Goal: Task Accomplishment & Management: Manage account settings

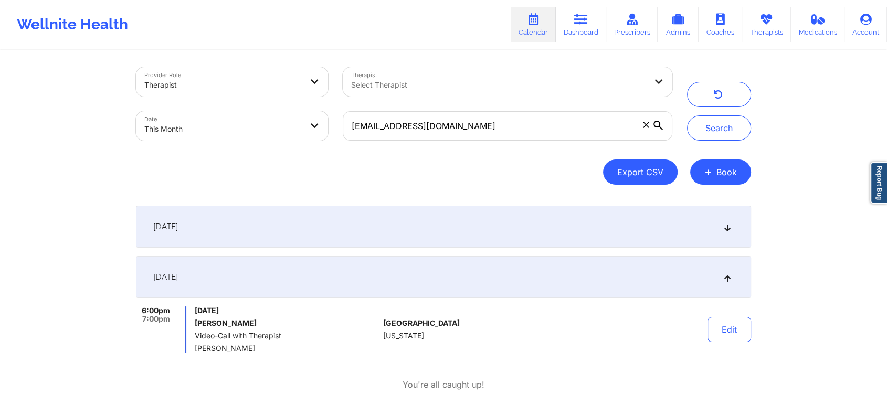
scroll to position [3, 0]
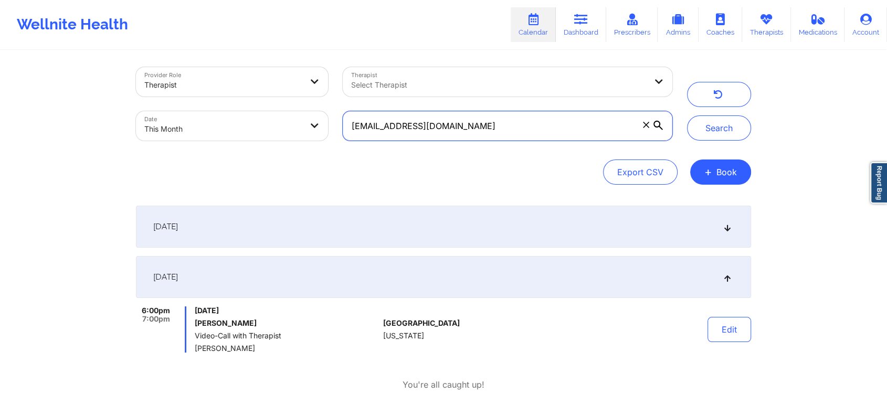
drag, startPoint x: 459, startPoint y: 121, endPoint x: 346, endPoint y: 103, distance: 114.2
click at [346, 103] on div "Provider Role Therapist Therapist Select Therapist Date This Month [EMAIL_ADDRE…" at bounding box center [404, 104] width 551 height 88
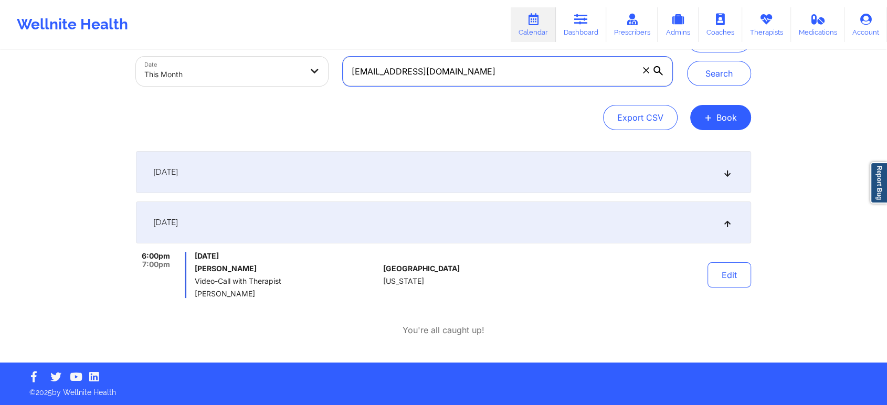
scroll to position [0, 0]
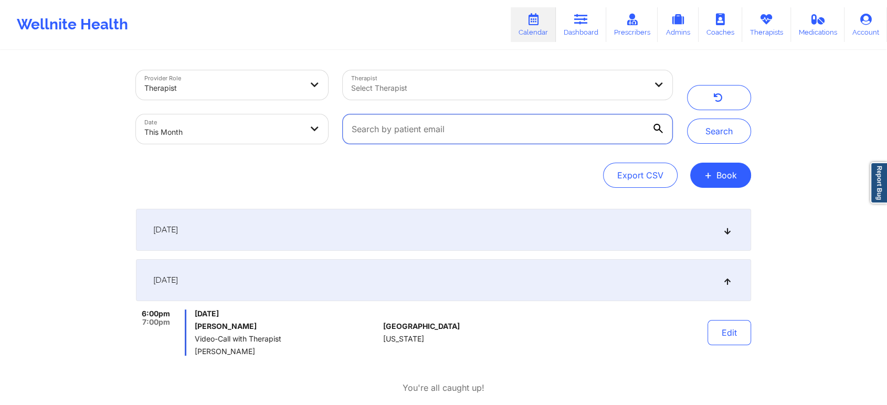
paste input "[EMAIL_ADDRESS][DOMAIN_NAME]"
type input "[EMAIL_ADDRESS][DOMAIN_NAME]"
click at [687, 119] on button "Search" at bounding box center [719, 131] width 64 height 25
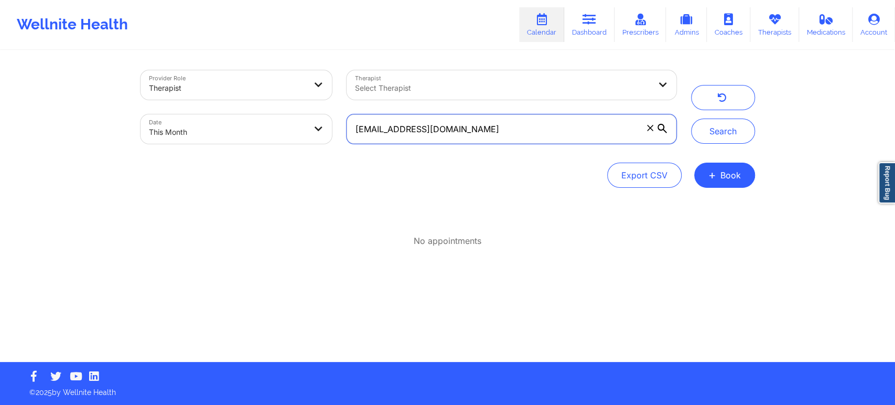
click at [386, 121] on input "[EMAIL_ADDRESS][DOMAIN_NAME]" at bounding box center [511, 128] width 329 height 29
click at [367, 124] on input "[EMAIL_ADDRESS][DOMAIN_NAME]" at bounding box center [511, 128] width 329 height 29
click at [357, 124] on input "[EMAIL_ADDRESS][DOMAIN_NAME]" at bounding box center [511, 128] width 329 height 29
click at [379, 133] on input "[EMAIL_ADDRESS][DOMAIN_NAME]" at bounding box center [511, 128] width 329 height 29
click at [588, 22] on icon at bounding box center [590, 20] width 14 height 12
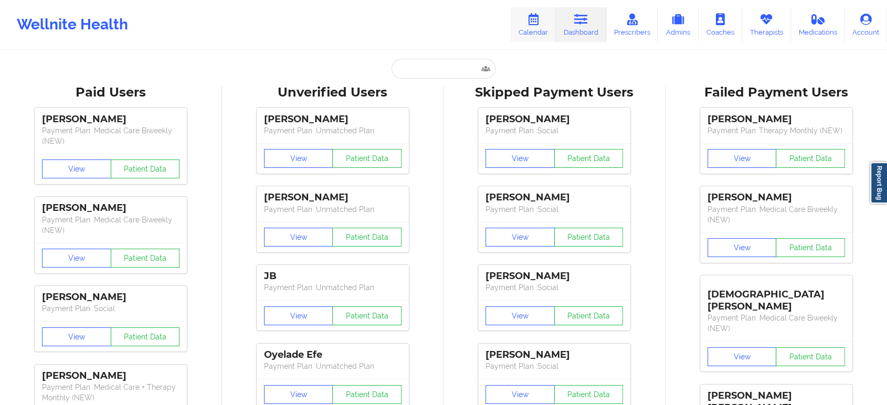
click at [527, 34] on link "Calendar" at bounding box center [532, 24] width 45 height 35
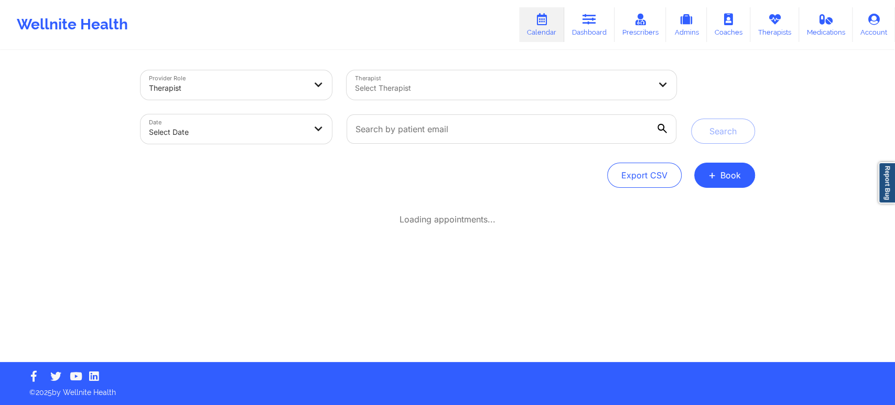
select select "2025-8"
select select "2025-9"
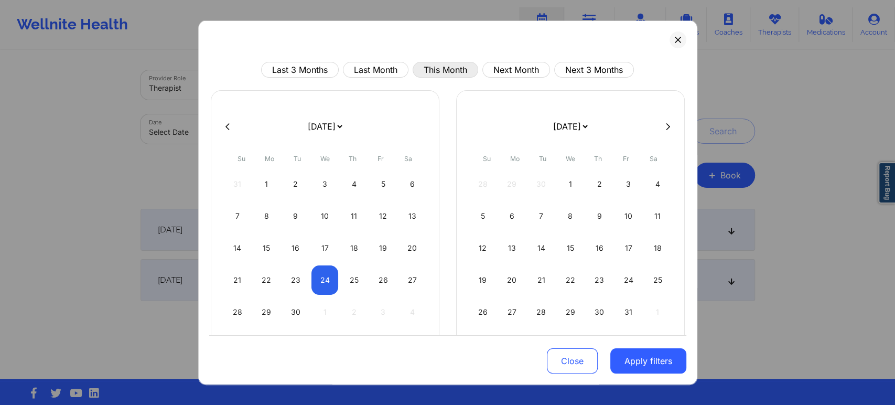
click at [436, 64] on button "This Month" at bounding box center [446, 70] width 66 height 16
select select "2025-8"
select select "2025-9"
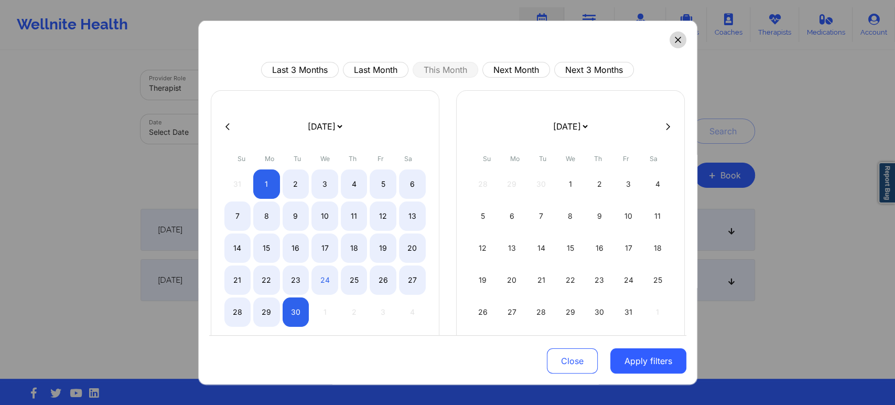
click at [670, 37] on button at bounding box center [678, 39] width 17 height 17
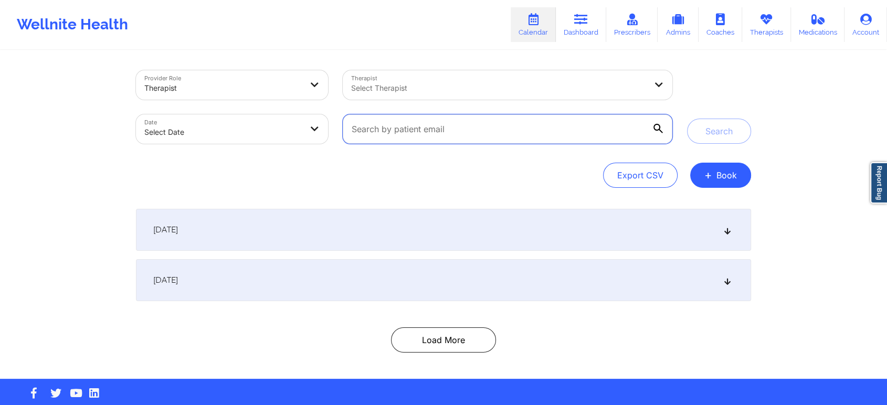
drag, startPoint x: 425, startPoint y: 134, endPoint x: 470, endPoint y: 132, distance: 44.7
click at [470, 132] on input "text" at bounding box center [507, 128] width 329 height 29
paste input "[EMAIL_ADDRESS][DOMAIN_NAME]"
type input "[EMAIL_ADDRESS][DOMAIN_NAME]"
click at [687, 119] on button "Search" at bounding box center [719, 131] width 64 height 25
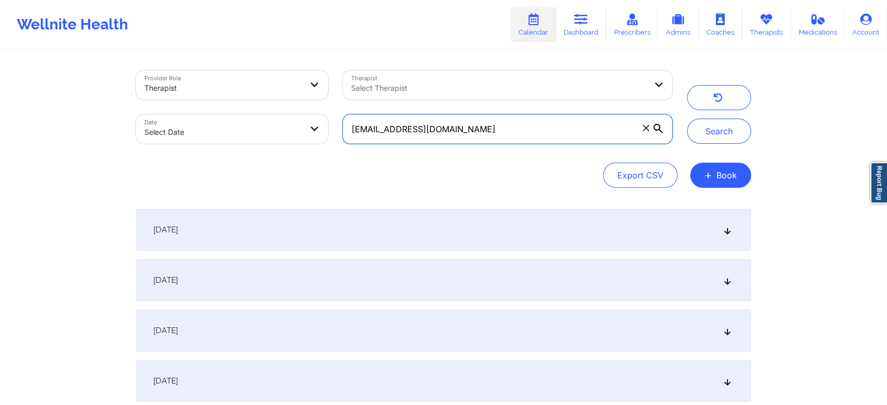
scroll to position [354, 0]
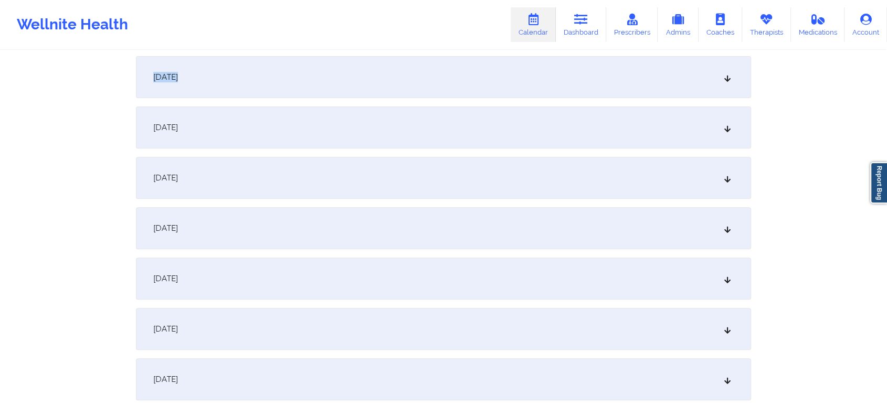
drag, startPoint x: 867, startPoint y: 98, endPoint x: 849, endPoint y: 0, distance: 99.3
click at [849, 0] on div "Wellnite Health Calendar Dashboard Prescribers Admins Coaches Therapists Medica…" at bounding box center [443, 131] width 887 height 970
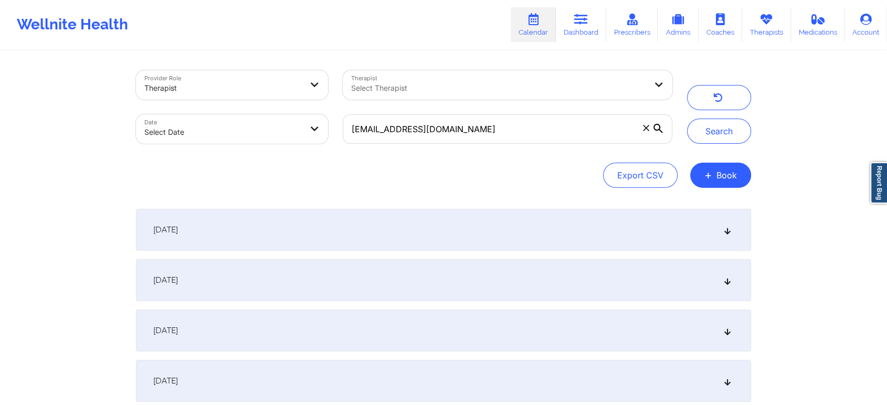
click at [258, 115] on body "Wellnite Health Calendar Dashboard Prescribers Admins Coaches Therapists Medica…" at bounding box center [443, 202] width 887 height 405
select select "2025-8"
select select "2025-9"
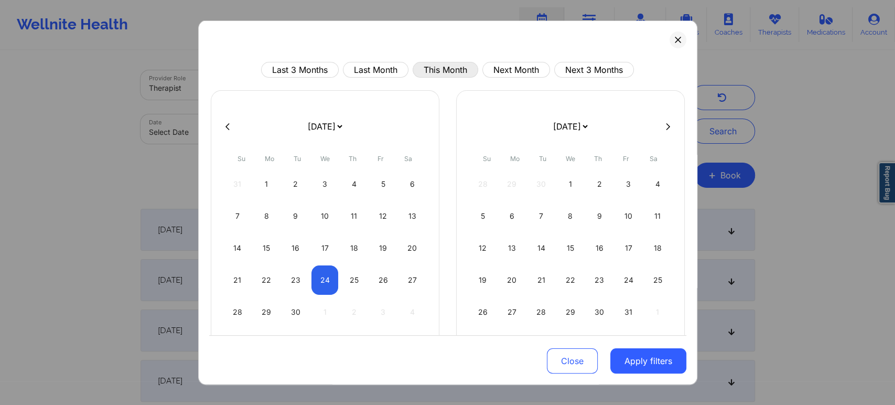
click at [446, 62] on button "This Month" at bounding box center [446, 70] width 66 height 16
select select "2025-8"
select select "2025-9"
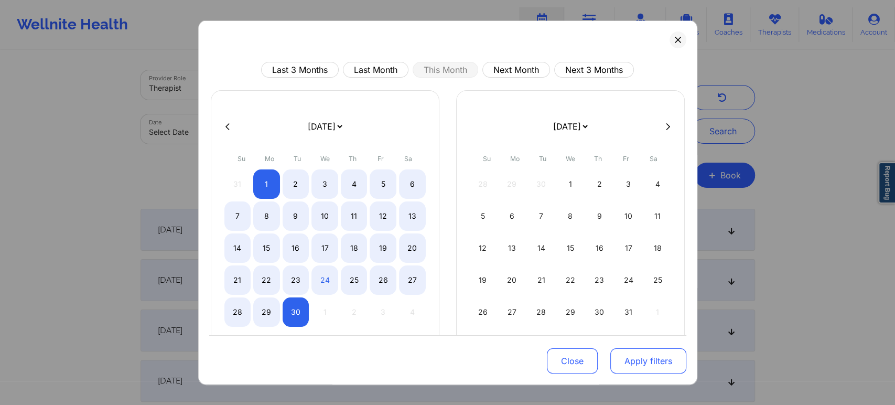
click at [640, 367] on button "Apply filters" at bounding box center [649, 360] width 76 height 25
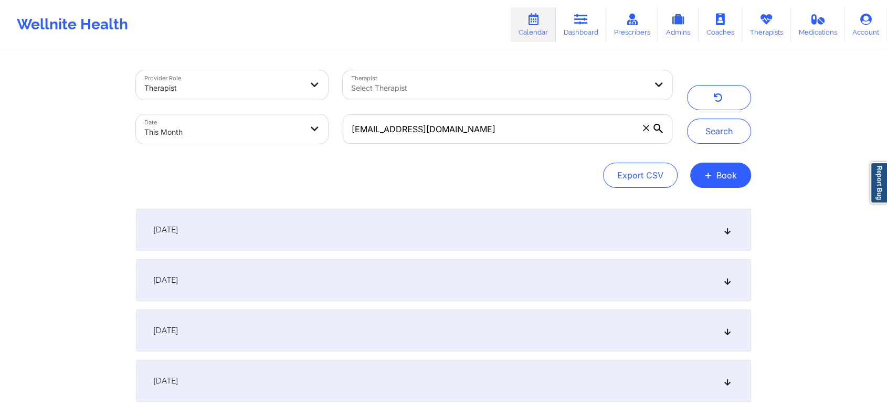
select select "2025-8"
select select "2025-9"
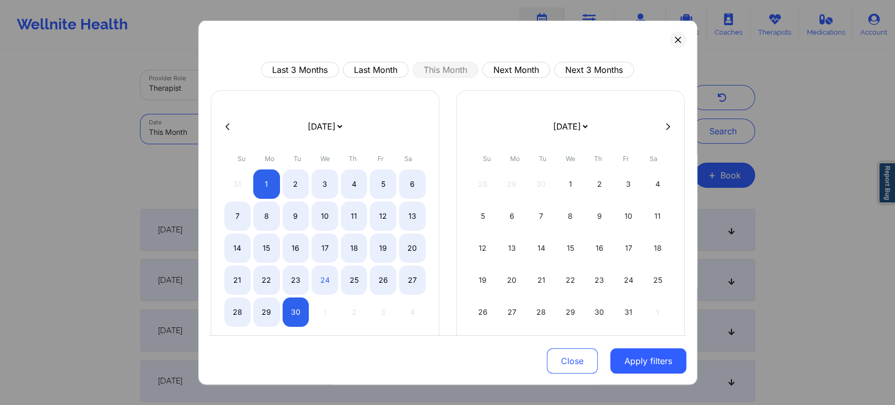
drag, startPoint x: 274, startPoint y: 132, endPoint x: 561, endPoint y: 143, distance: 287.2
click at [561, 143] on body "Wellnite Health Calendar Dashboard Prescribers Admins Coaches Therapists Medica…" at bounding box center [447, 202] width 895 height 405
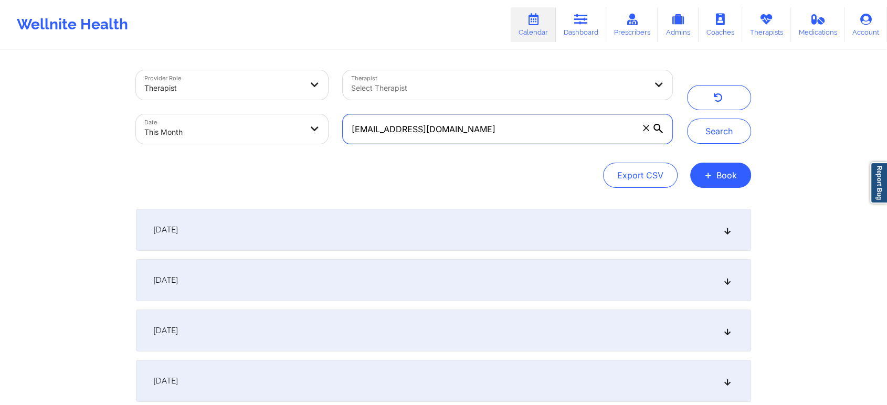
click at [478, 133] on input "[EMAIL_ADDRESS][DOMAIN_NAME]" at bounding box center [507, 128] width 329 height 29
click at [687, 119] on button "Search" at bounding box center [719, 131] width 64 height 25
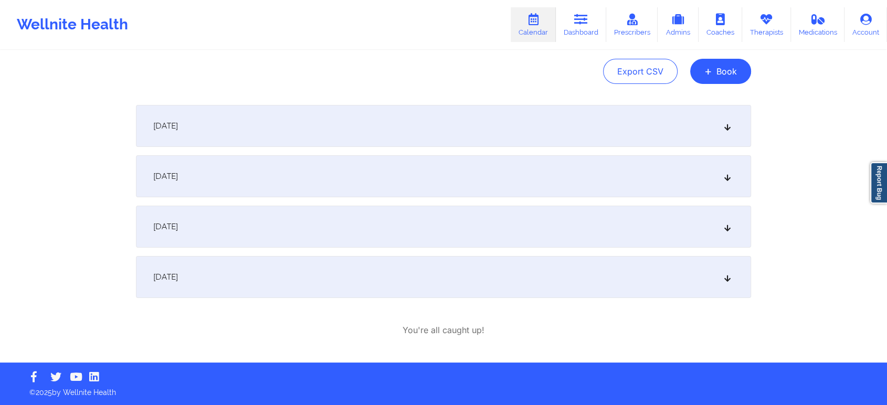
click at [323, 256] on div "[DATE]" at bounding box center [443, 277] width 615 height 42
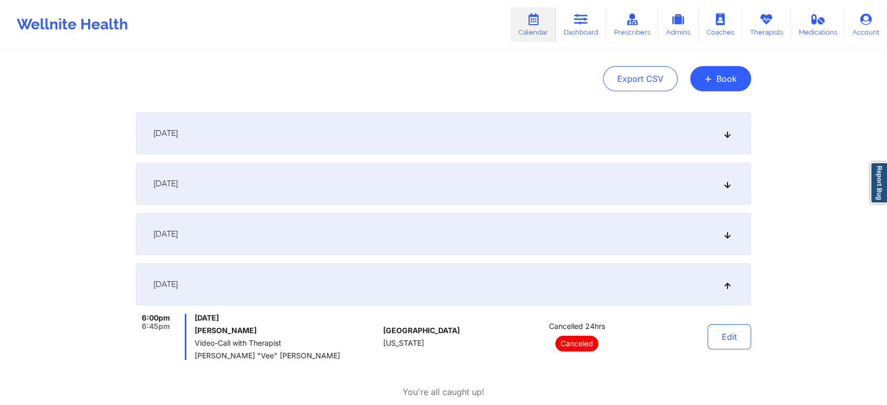
scroll to position [0, 0]
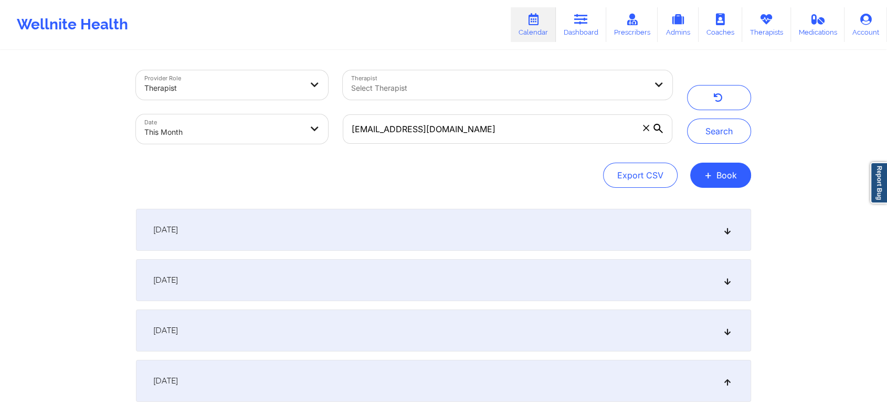
drag, startPoint x: 499, startPoint y: 144, endPoint x: 491, endPoint y: 122, distance: 22.9
click at [491, 122] on div "[EMAIL_ADDRESS][DOMAIN_NAME]" at bounding box center [507, 129] width 344 height 44
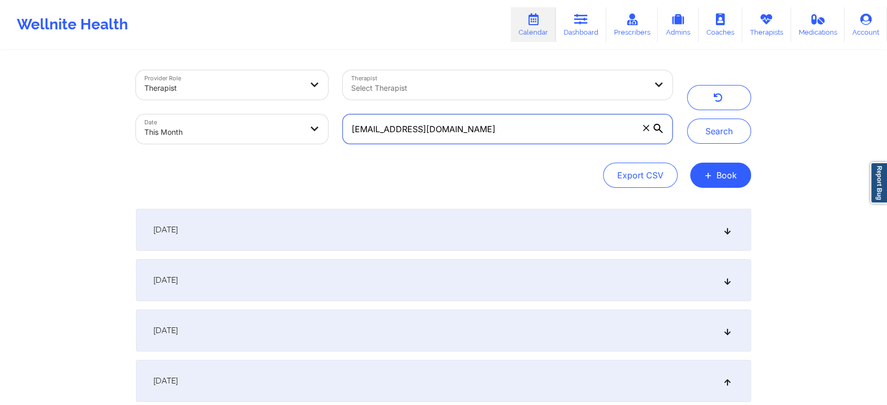
drag, startPoint x: 491, startPoint y: 122, endPoint x: 314, endPoint y: 95, distance: 179.3
click at [314, 95] on div "Provider Role Therapist Therapist Select Therapist Date This Month [EMAIL_ADDRE…" at bounding box center [404, 107] width 551 height 88
paste input "ramirezmateo465"
click at [687, 119] on button "Search" at bounding box center [719, 131] width 64 height 25
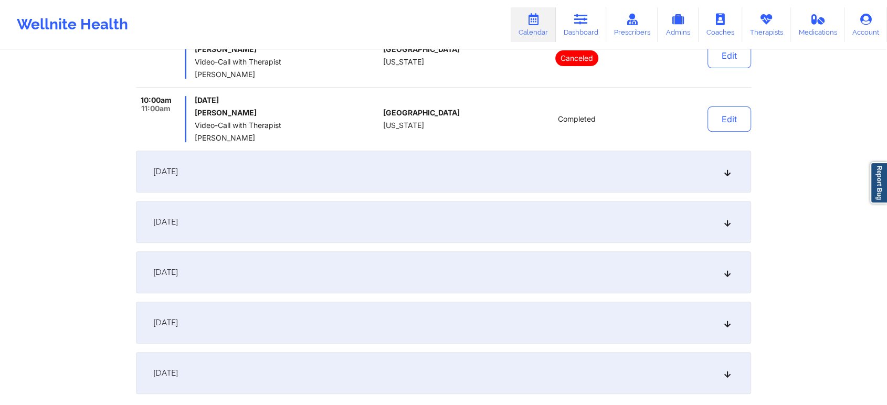
scroll to position [380, 0]
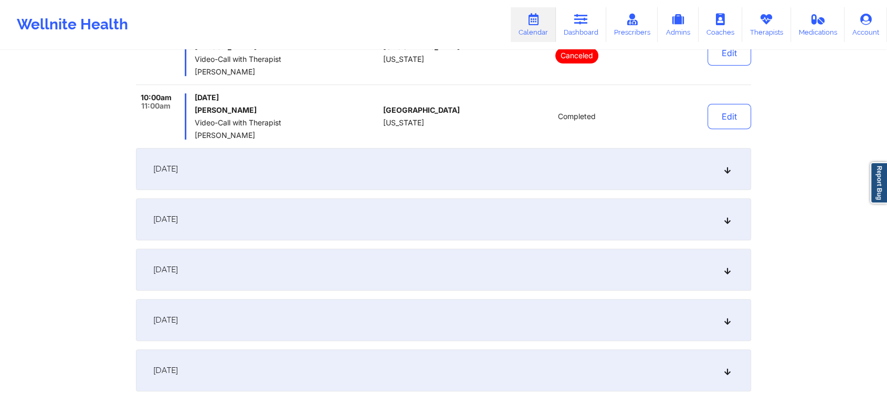
click at [373, 307] on div "[DATE]" at bounding box center [443, 320] width 615 height 42
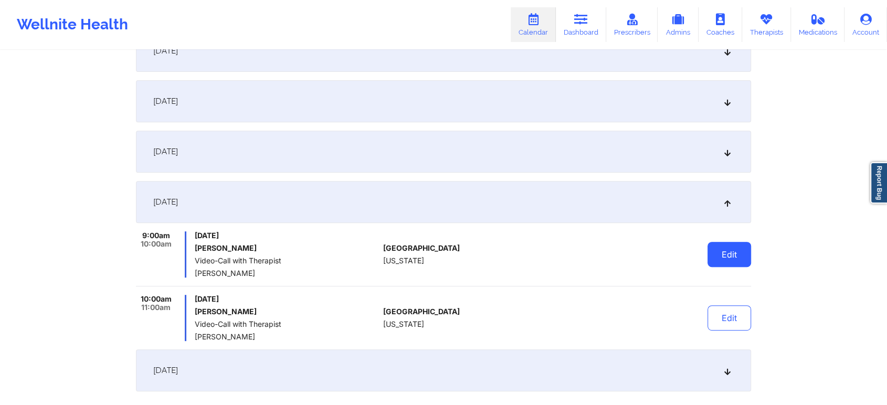
click at [714, 262] on button "Edit" at bounding box center [729, 254] width 44 height 25
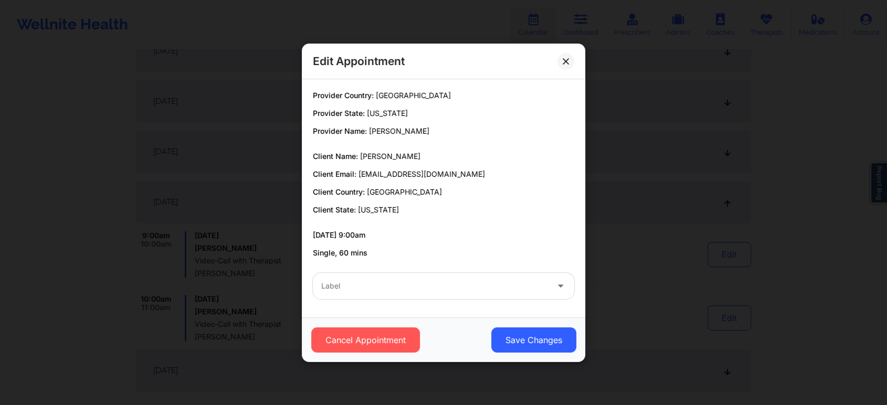
click at [406, 287] on div at bounding box center [434, 286] width 227 height 13
click at [445, 242] on div "[DATE] 9:00am Single, 60 mins" at bounding box center [443, 244] width 261 height 28
click at [378, 346] on button "Cancel Appointment" at bounding box center [365, 339] width 109 height 25
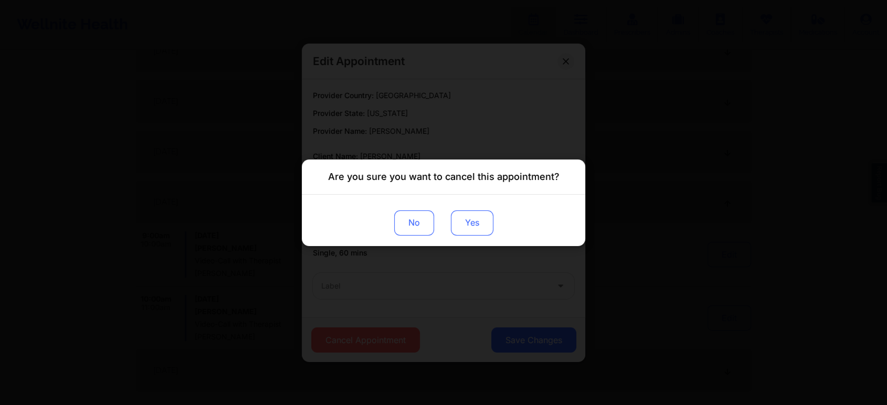
click at [474, 223] on button "Yes" at bounding box center [472, 222] width 42 height 25
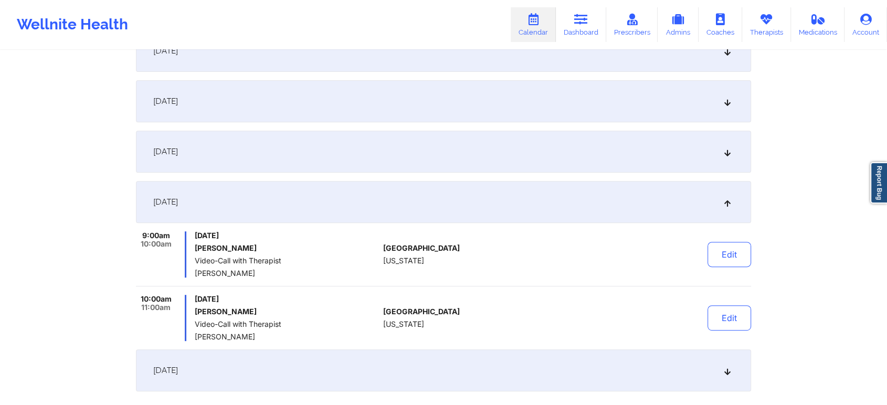
scroll to position [474, 0]
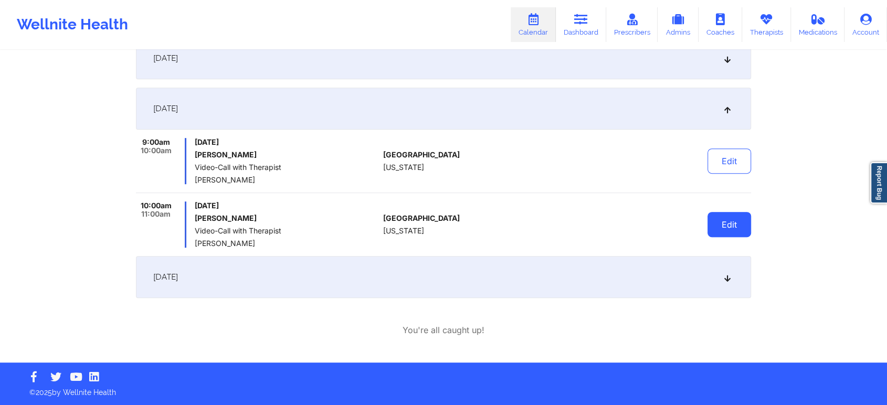
click at [749, 229] on button "Edit" at bounding box center [729, 224] width 44 height 25
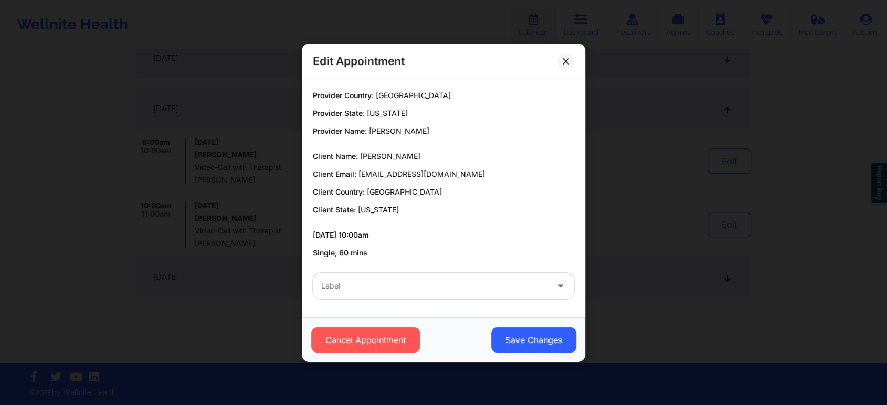
click at [412, 301] on div "Label" at bounding box center [443, 285] width 276 height 41
click at [350, 296] on div "Label" at bounding box center [431, 286] width 236 height 26
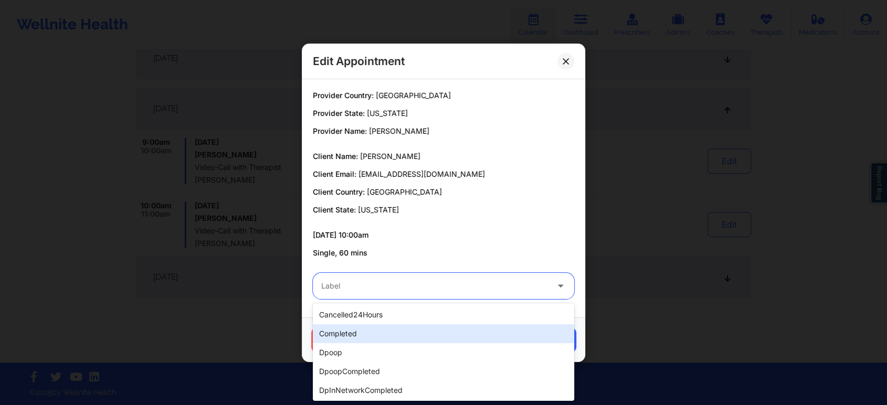
click at [344, 331] on div "completed" at bounding box center [443, 333] width 261 height 19
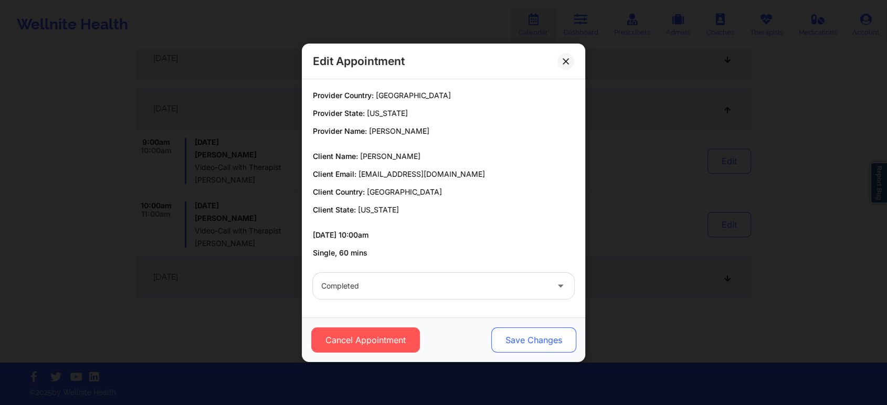
click at [521, 342] on button "Save Changes" at bounding box center [533, 339] width 85 height 25
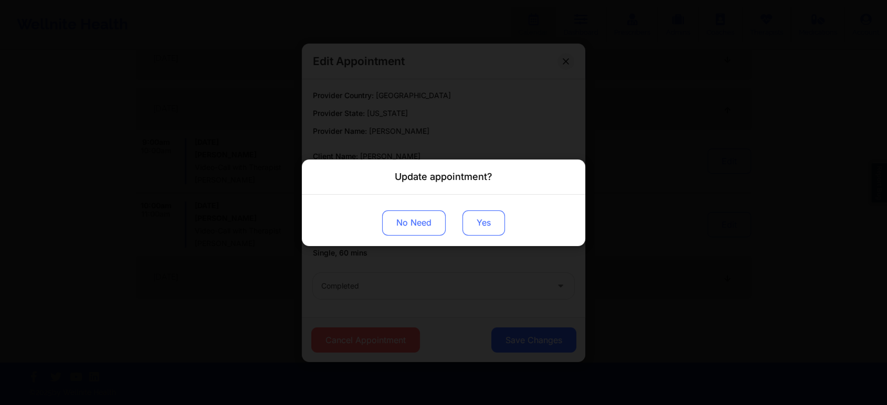
click at [478, 226] on button "Yes" at bounding box center [483, 222] width 42 height 25
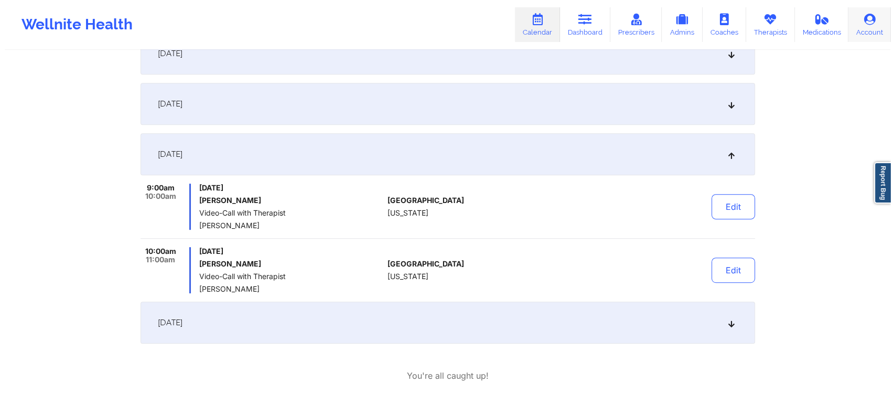
scroll to position [0, 0]
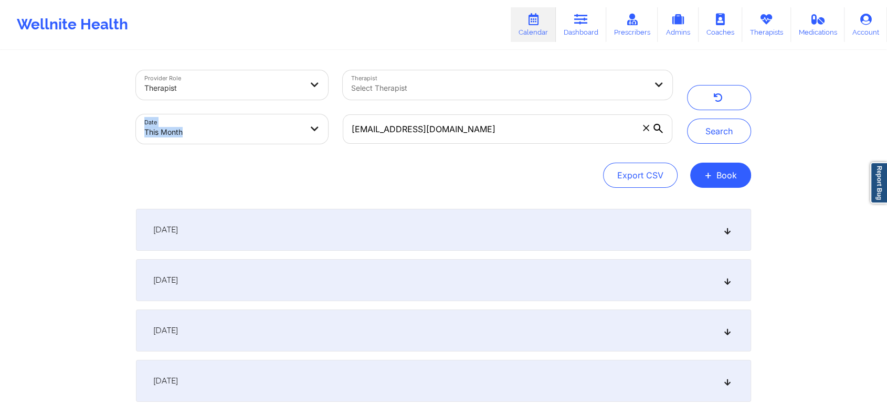
drag, startPoint x: 531, startPoint y: 104, endPoint x: 525, endPoint y: 110, distance: 8.9
click at [525, 110] on div "Provider Role Therapist Therapist Select Therapist Date This Month [EMAIL_ADDRE…" at bounding box center [404, 107] width 551 height 88
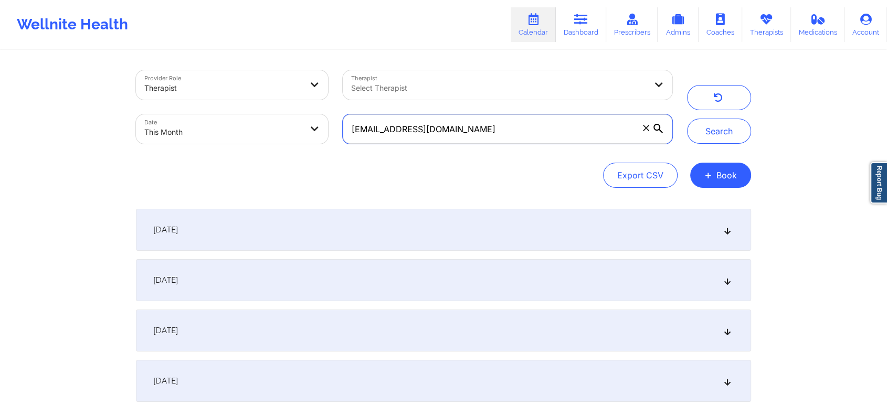
click at [494, 132] on input "[EMAIL_ADDRESS][DOMAIN_NAME]" at bounding box center [507, 128] width 329 height 29
drag, startPoint x: 494, startPoint y: 132, endPoint x: 338, endPoint y: 127, distance: 155.3
click at [338, 127] on div "[EMAIL_ADDRESS][DOMAIN_NAME]" at bounding box center [507, 129] width 344 height 44
paste input "ellyrainbowbunny"
click at [687, 119] on button "Search" at bounding box center [719, 131] width 64 height 25
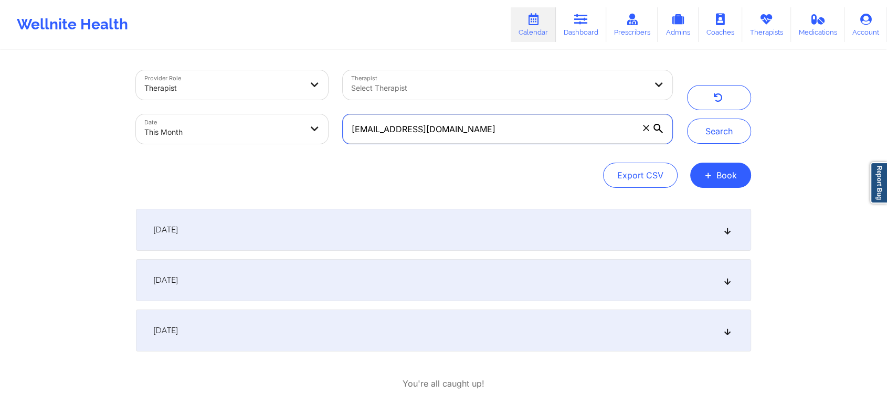
drag, startPoint x: 521, startPoint y: 130, endPoint x: 278, endPoint y: 97, distance: 245.6
click at [278, 97] on div "Provider Role Therapist Therapist Select Therapist Date This Month [EMAIL_ADDRE…" at bounding box center [404, 107] width 551 height 88
paste input "zelxel@ao"
click at [687, 119] on button "Search" at bounding box center [719, 131] width 64 height 25
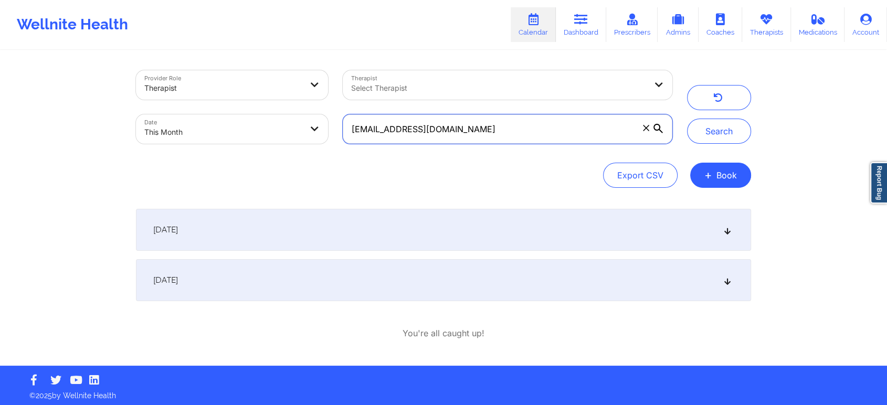
drag, startPoint x: 449, startPoint y: 129, endPoint x: 304, endPoint y: 129, distance: 145.3
click at [304, 129] on div "Provider Role Therapist Therapist Select Therapist Date This Month [EMAIL_ADDRE…" at bounding box center [404, 107] width 551 height 88
paste input "brooked2009@gmai"
type input "[EMAIL_ADDRESS][DOMAIN_NAME]"
click at [687, 119] on button "Search" at bounding box center [719, 131] width 64 height 25
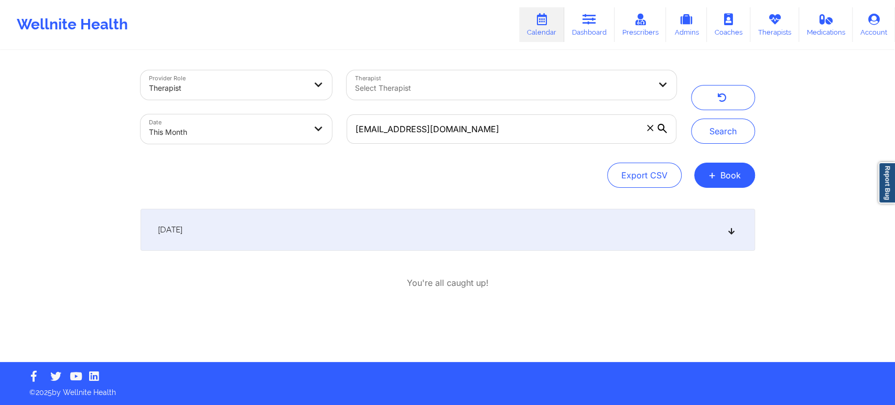
click at [370, 226] on div "[DATE]" at bounding box center [448, 230] width 615 height 42
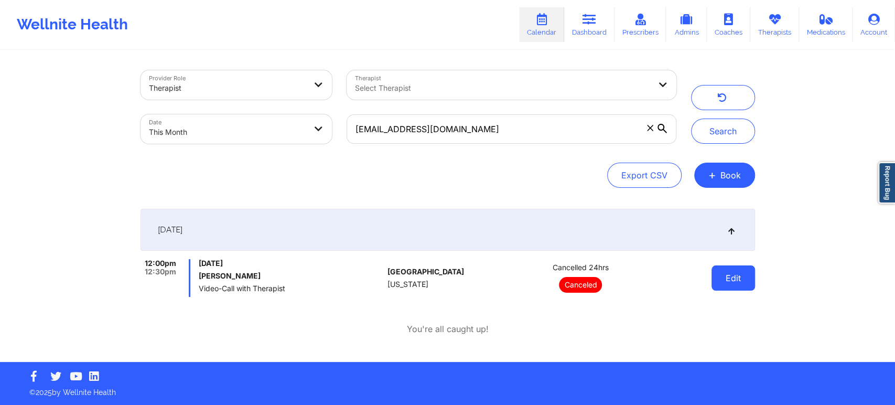
click at [719, 270] on button "Edit" at bounding box center [734, 277] width 44 height 25
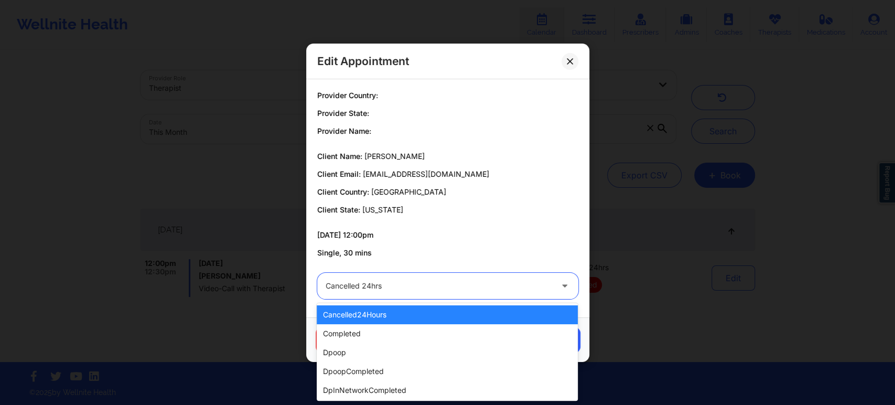
click at [454, 277] on div "Cancelled 24hrs" at bounding box center [439, 286] width 227 height 26
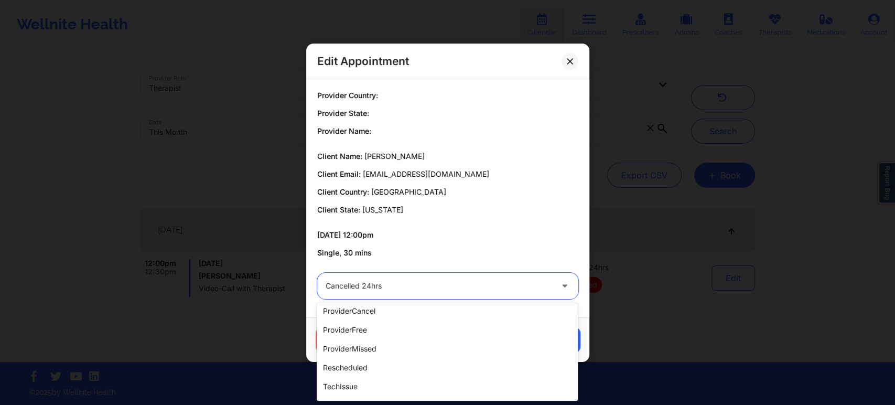
scroll to position [208, 0]
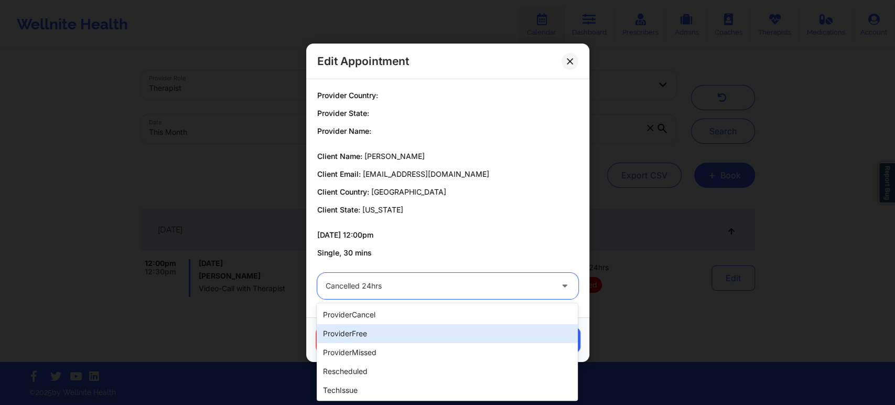
click at [324, 324] on div "providerFree" at bounding box center [447, 333] width 261 height 19
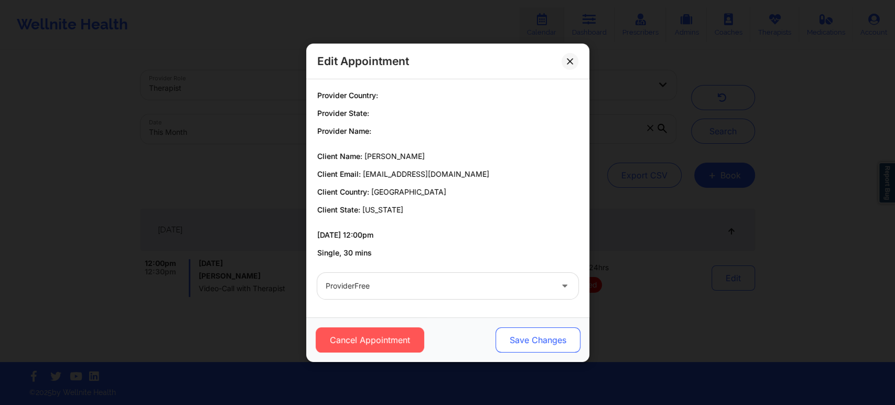
click at [561, 349] on button "Save Changes" at bounding box center [537, 339] width 85 height 25
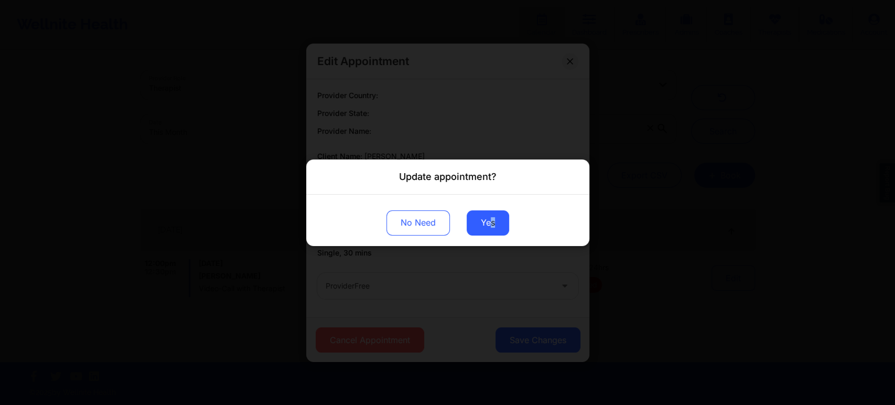
drag, startPoint x: 489, startPoint y: 227, endPoint x: 620, endPoint y: 246, distance: 132.0
click at [620, 246] on div "Update appointment? No Need Yes" at bounding box center [447, 202] width 895 height 405
click at [491, 226] on button "Yes" at bounding box center [488, 222] width 42 height 25
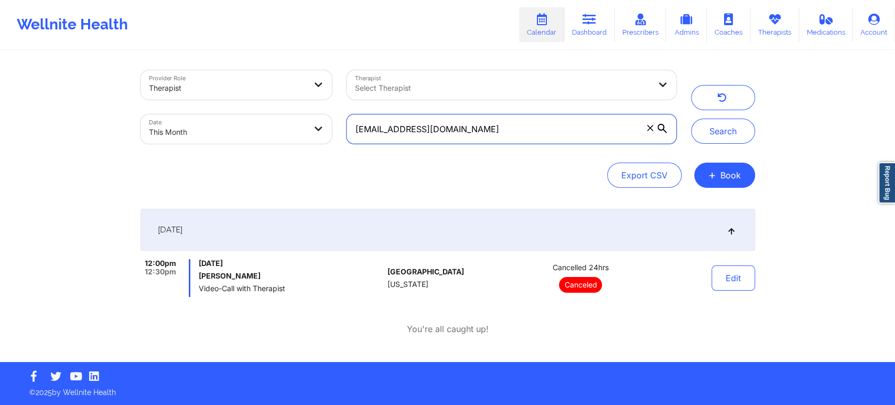
drag, startPoint x: 475, startPoint y: 121, endPoint x: 347, endPoint y: 116, distance: 128.1
click at [347, 116] on label "[EMAIL_ADDRESS][DOMAIN_NAME]" at bounding box center [511, 128] width 329 height 29
click at [691, 119] on button "Search" at bounding box center [723, 131] width 64 height 25
